Goal: Transaction & Acquisition: Purchase product/service

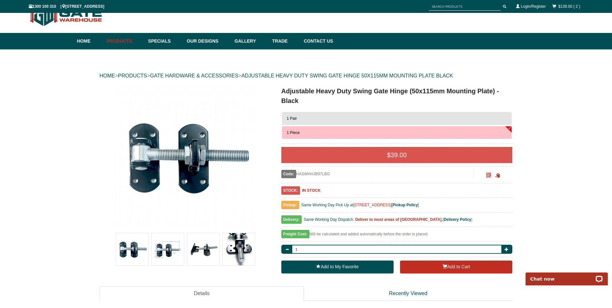
click at [318, 117] on button "1 Pair" at bounding box center [397, 118] width 230 height 13
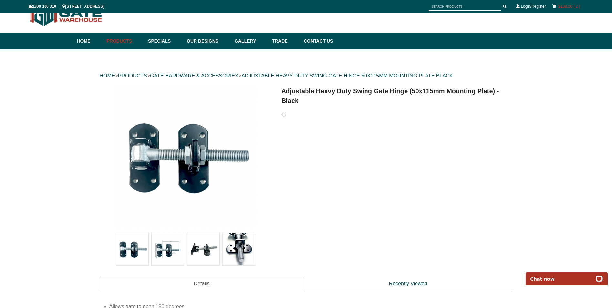
click at [560, 5] on link "$138.00 ( 2 )" at bounding box center [569, 6] width 22 height 5
click at [527, 6] on link "Login/Register" at bounding box center [533, 6] width 25 height 5
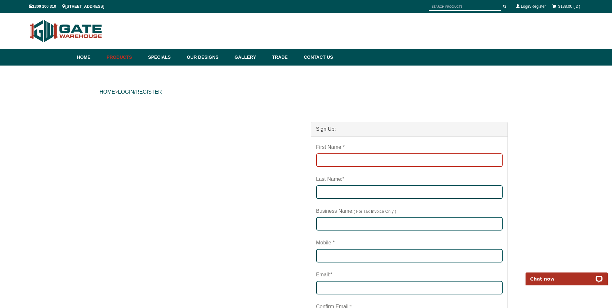
click at [336, 160] on input "First Name:*" at bounding box center [409, 160] width 186 height 14
type input "IronClad WA"
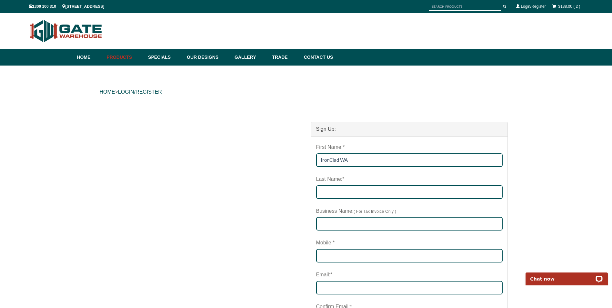
type input "Liebregts"
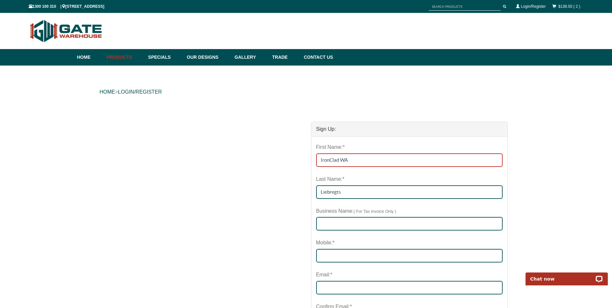
click at [355, 164] on input "IronClad WA" at bounding box center [409, 160] width 186 height 14
type input "I"
type input "Ronny"
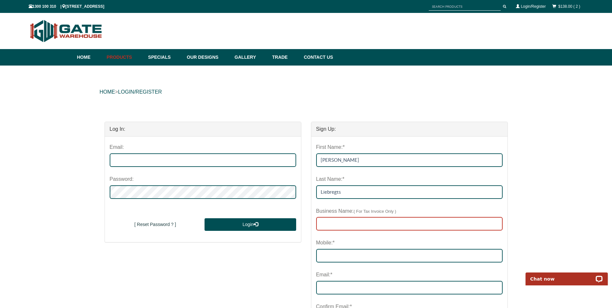
click at [348, 224] on input "text" at bounding box center [409, 224] width 186 height 14
type input "IronClad WA"
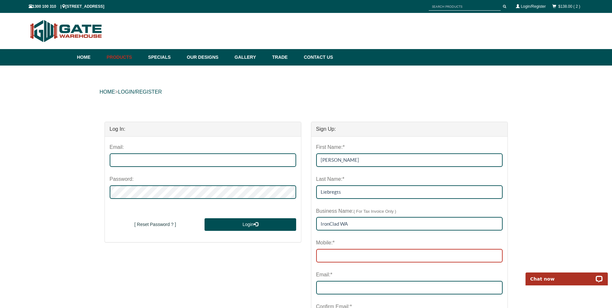
type input "0421763133"
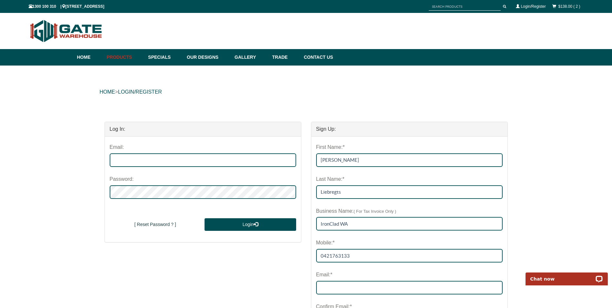
type input "ronny@ironcladwa.com.au"
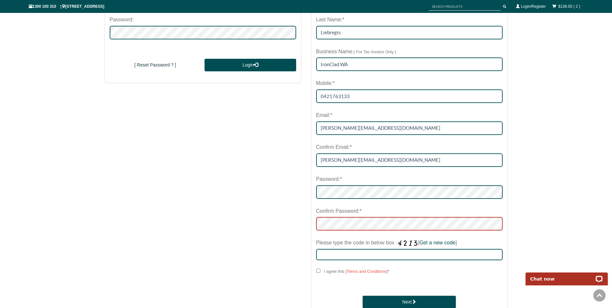
scroll to position [161, 0]
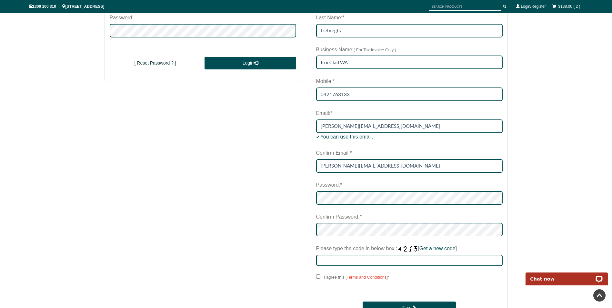
click at [390, 254] on label "Please type the code in below box : [ Get a new code ]" at bounding box center [386, 249] width 141 height 12
click at [390, 255] on input "Please type the code in below box : [ Get a new code ]" at bounding box center [409, 260] width 186 height 11
type input "1235"
drag, startPoint x: 319, startPoint y: 276, endPoint x: 324, endPoint y: 278, distance: 4.6
click at [319, 276] on input "I agree this [ Terms and Conditions ] *" at bounding box center [318, 276] width 4 height 4
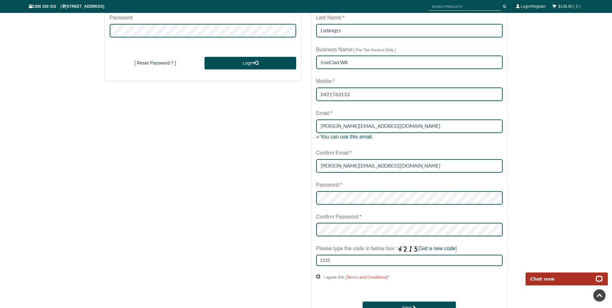
checkbox input "****"
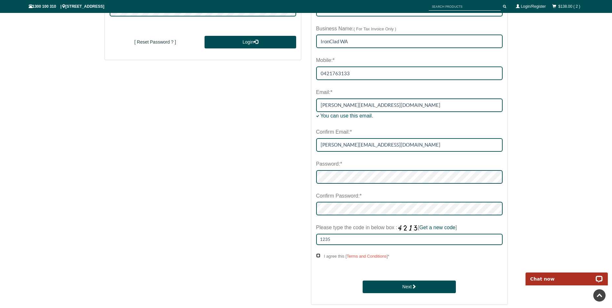
scroll to position [194, 0]
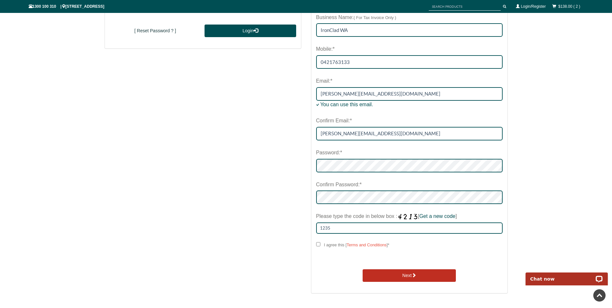
click at [406, 272] on button "Next" at bounding box center [409, 275] width 93 height 13
click at [412, 272] on button "Next" at bounding box center [409, 275] width 93 height 13
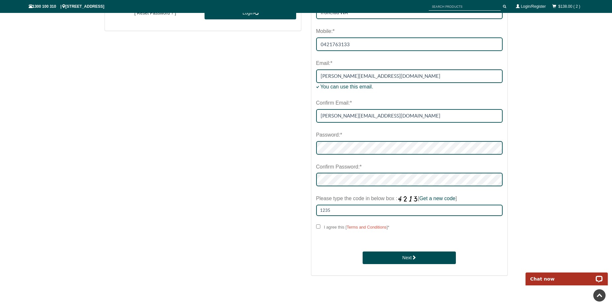
scroll to position [226, 0]
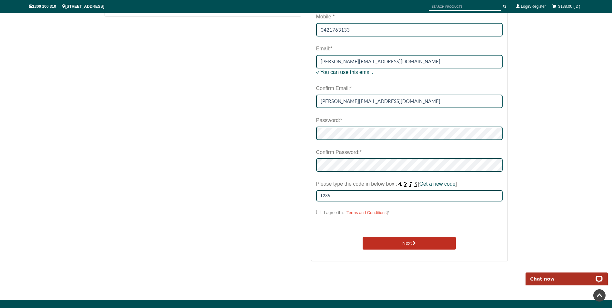
click at [405, 246] on button "Next" at bounding box center [409, 243] width 93 height 13
click at [404, 244] on button "Next" at bounding box center [409, 243] width 93 height 13
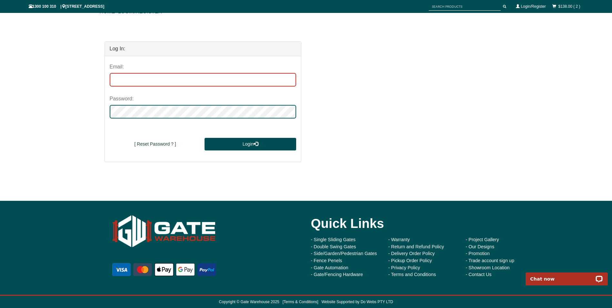
click at [146, 81] on input "email" at bounding box center [203, 80] width 186 height 14
type input "ronny@ironcladwa.com.au"
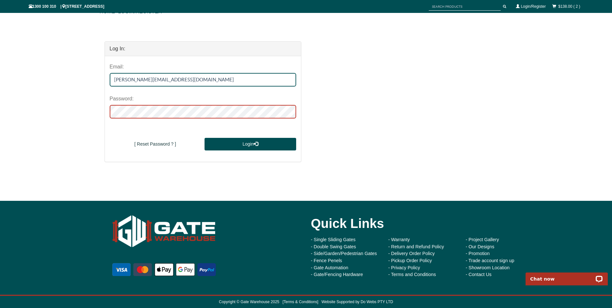
click at [205, 138] on button "Login" at bounding box center [250, 144] width 91 height 13
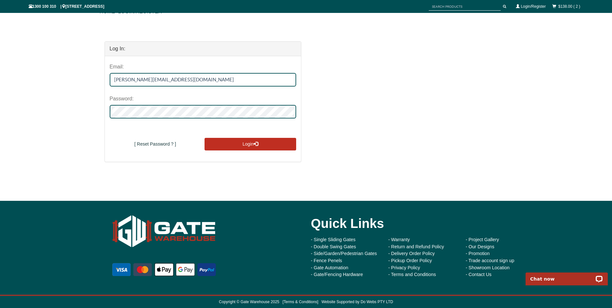
click at [244, 143] on button "Login" at bounding box center [250, 144] width 91 height 13
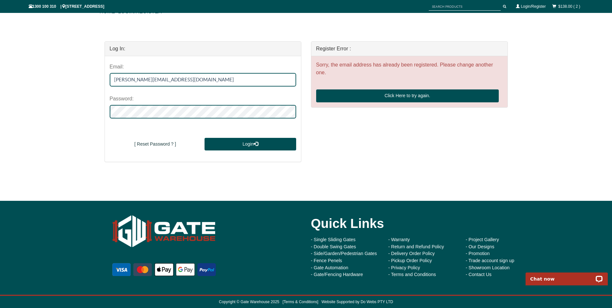
click at [408, 127] on div "Log In: Email: ronny@ironcladwa.com.au Password: New User Sign Up [ Reset Passw…" at bounding box center [306, 102] width 413 height 134
click at [249, 143] on button "Login" at bounding box center [250, 144] width 91 height 13
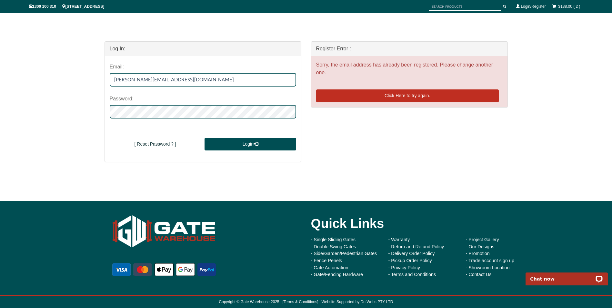
click at [412, 95] on link "Click Here to try again." at bounding box center [407, 95] width 183 height 13
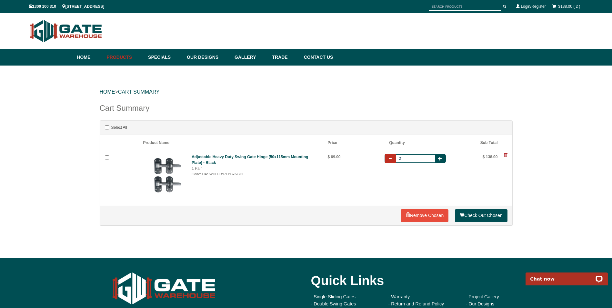
click at [390, 159] on span "button" at bounding box center [390, 158] width 4 height 4
click at [405, 156] on input "2" at bounding box center [415, 158] width 42 height 9
drag, startPoint x: 404, startPoint y: 161, endPoint x: 382, endPoint y: 162, distance: 22.6
click at [382, 162] on div "Adjustable Heavy Duty Swing Gate Hinge (50x115mm Mounting Plate) - Black 1 Pair…" at bounding box center [322, 176] width 369 height 49
type input "1"
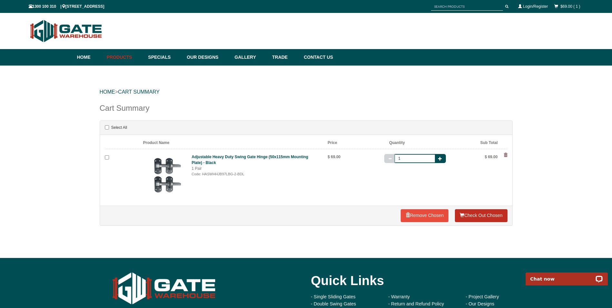
click at [477, 215] on link "Check Out Chosen" at bounding box center [481, 215] width 52 height 13
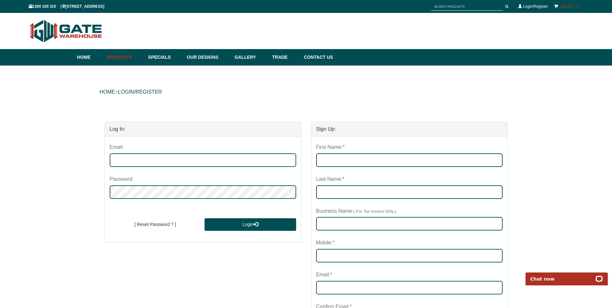
click at [563, 5] on link "$69.00 ( 1 )" at bounding box center [570, 6] width 20 height 5
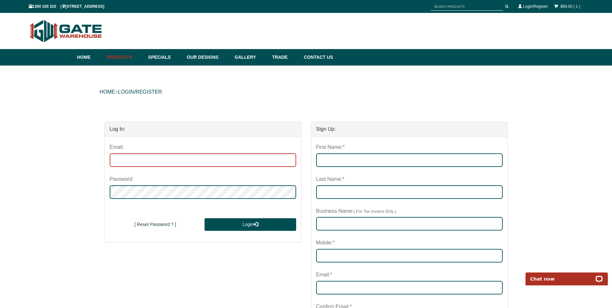
click at [144, 160] on input "email" at bounding box center [203, 160] width 186 height 14
type input "ronny@ironcladwa.com.au"
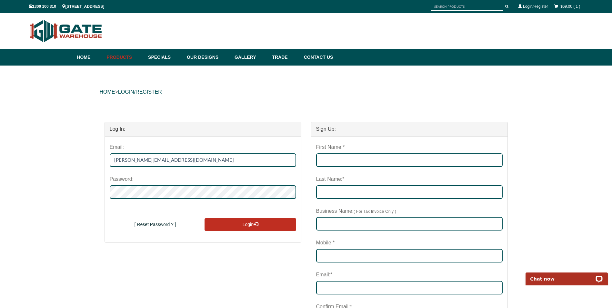
click at [250, 226] on button "Login" at bounding box center [250, 224] width 91 height 13
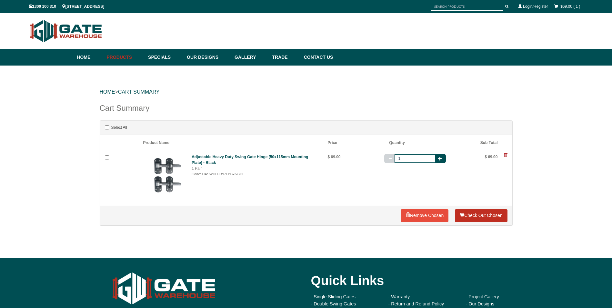
click at [477, 212] on link "Check Out Chosen" at bounding box center [481, 215] width 52 height 13
click at [479, 216] on link "Check Out Chosen" at bounding box center [481, 215] width 52 height 13
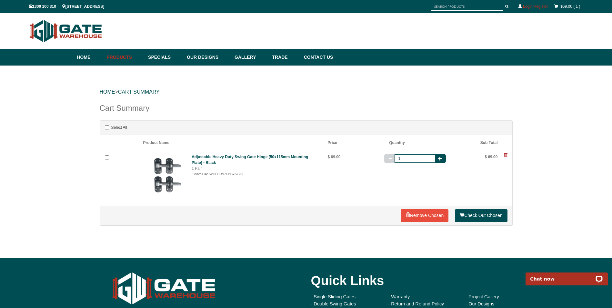
click at [532, 6] on link "Login/Register" at bounding box center [535, 6] width 25 height 5
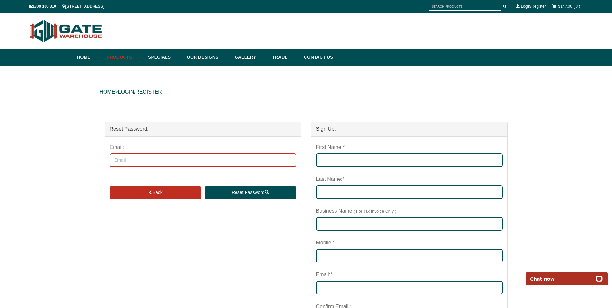
click at [130, 159] on input "Email:" at bounding box center [203, 160] width 186 height 14
type input "ronny@ironcladwa.com.au"
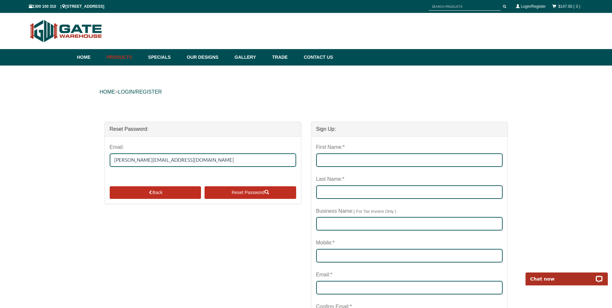
click at [254, 194] on button "Reset Password" at bounding box center [250, 192] width 91 height 13
click at [240, 192] on button "Reset Password" at bounding box center [250, 192] width 91 height 13
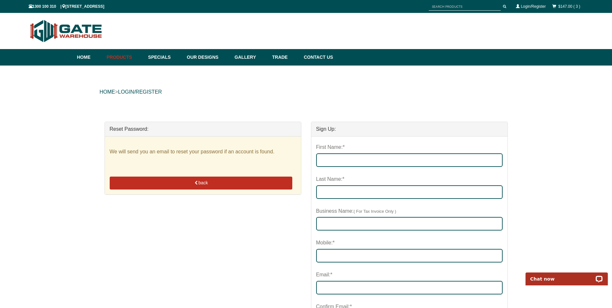
click at [197, 181] on span "button" at bounding box center [196, 182] width 5 height 5
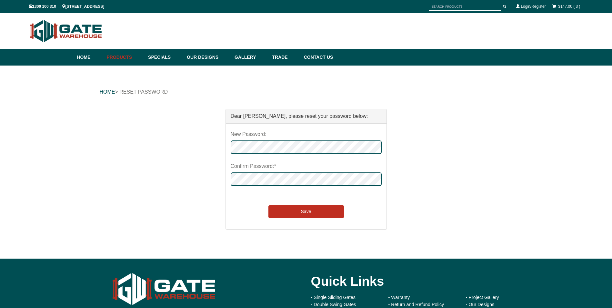
click at [312, 211] on button "Save" at bounding box center [305, 211] width 75 height 13
click at [312, 210] on button "Save" at bounding box center [305, 211] width 75 height 13
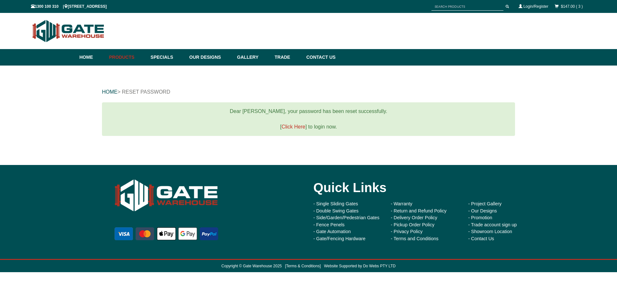
click at [287, 126] on link "Click Here" at bounding box center [293, 126] width 24 height 5
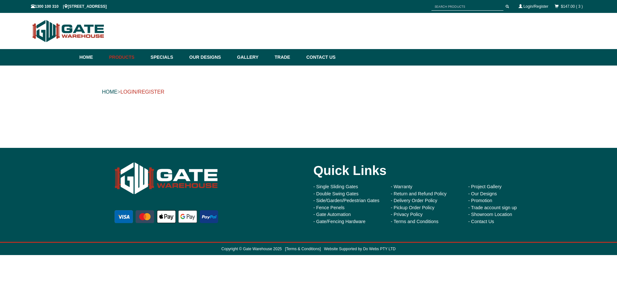
click at [130, 91] on link "LOGIN/REGISTER" at bounding box center [142, 91] width 44 height 5
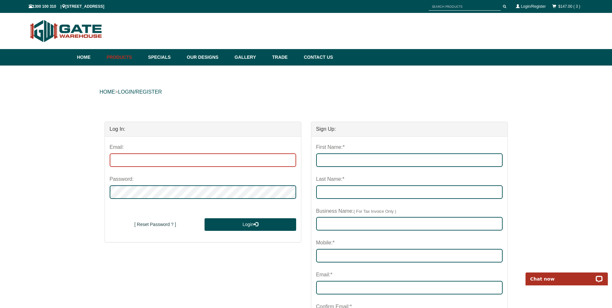
click at [130, 156] on input "email" at bounding box center [203, 160] width 186 height 14
type input "ronny@ironcladwa.com.au"
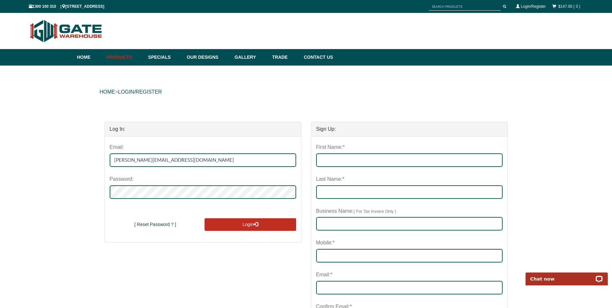
click at [243, 227] on button "Login" at bounding box center [250, 224] width 91 height 13
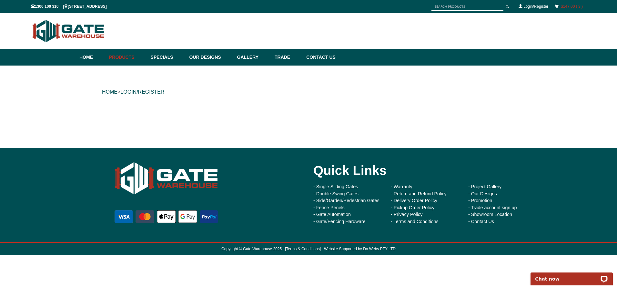
click at [567, 6] on link "$147.00 ( 3 )" at bounding box center [572, 6] width 22 height 5
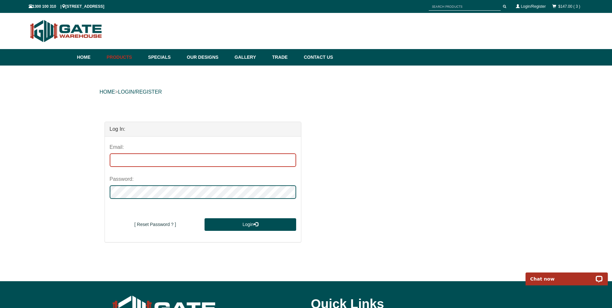
click at [150, 161] on input "email" at bounding box center [203, 160] width 186 height 14
type input "[PERSON_NAME][EMAIL_ADDRESS][DOMAIN_NAME]"
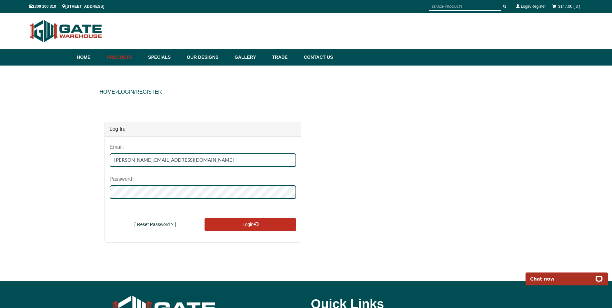
click at [255, 224] on span "submit" at bounding box center [256, 224] width 5 height 5
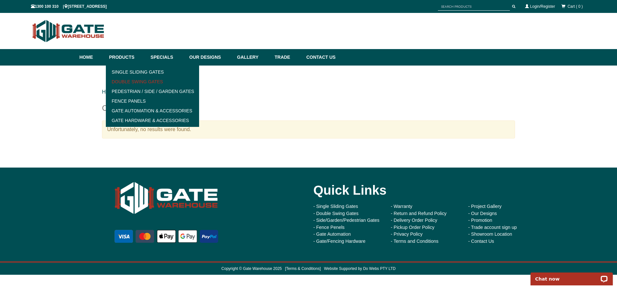
click at [147, 81] on link "Double Swing Gates" at bounding box center [152, 82] width 89 height 10
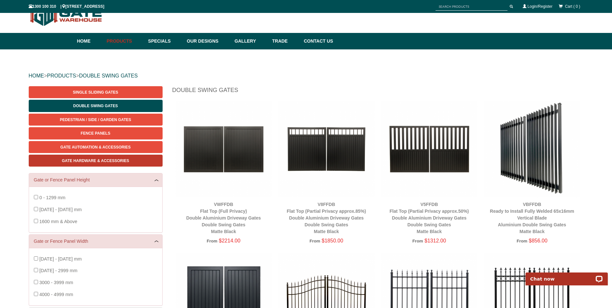
click at [90, 159] on span "Gate Hardware & Accessories" at bounding box center [95, 160] width 67 height 5
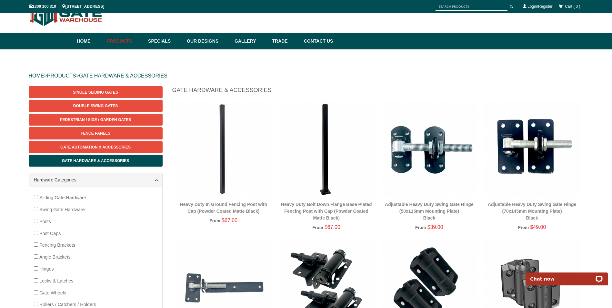
click at [527, 151] on img at bounding box center [532, 149] width 96 height 96
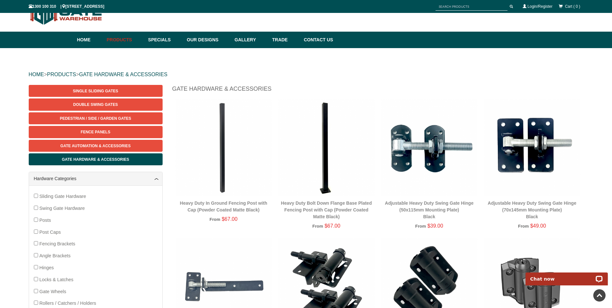
scroll to position [16, 0]
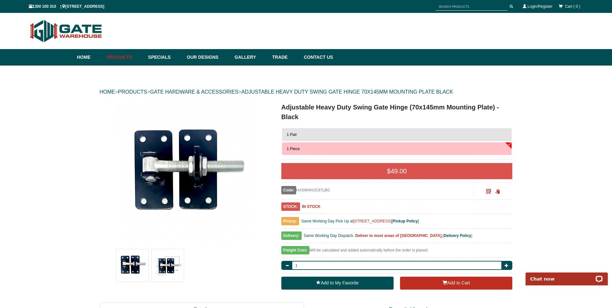
click at [172, 261] on img at bounding box center [168, 265] width 32 height 32
click at [355, 132] on button "1 Pair" at bounding box center [397, 134] width 230 height 13
